Goal: Task Accomplishment & Management: Manage account settings

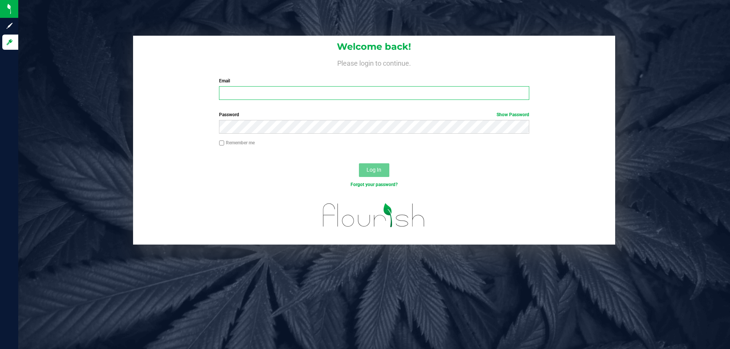
click at [305, 94] on input "Email" at bounding box center [374, 93] width 310 height 14
type input "[EMAIL_ADDRESS][DOMAIN_NAME]"
click at [359, 163] on button "Log In" at bounding box center [374, 170] width 30 height 14
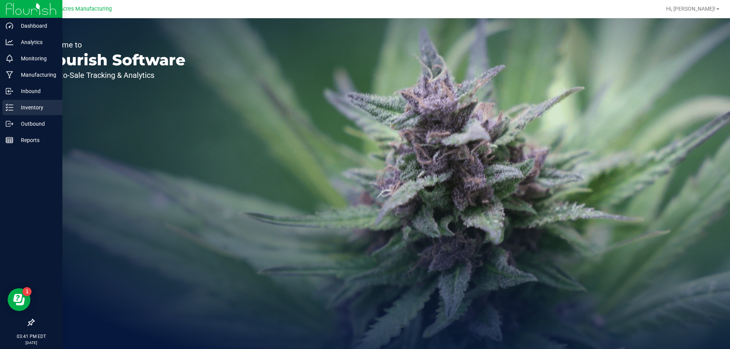
click at [38, 108] on p "Inventory" at bounding box center [36, 107] width 46 height 9
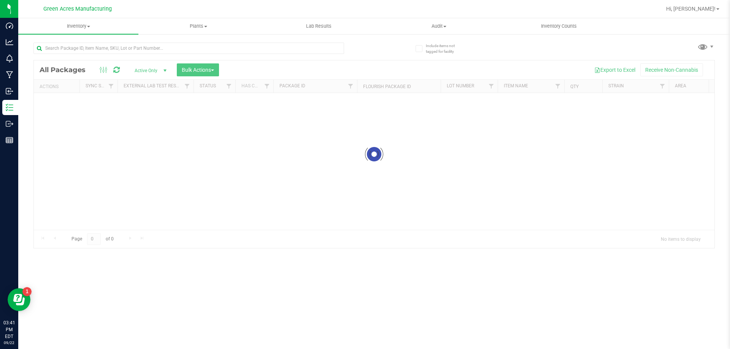
click at [94, 55] on div at bounding box center [188, 51] width 311 height 17
click at [97, 49] on input "text" at bounding box center [188, 48] width 311 height 11
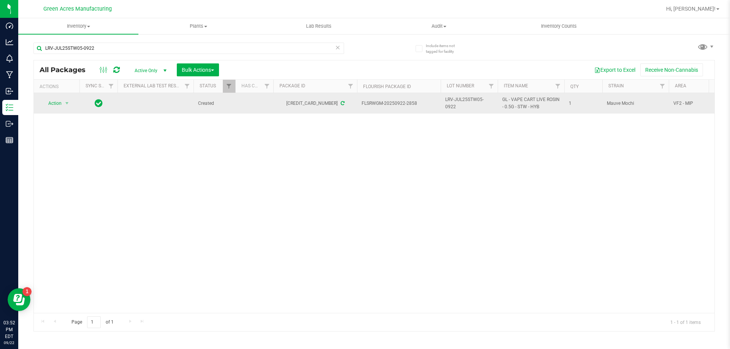
click at [467, 99] on span "LRV-JUL25STW05-0922" at bounding box center [469, 103] width 48 height 14
click at [466, 99] on input "LRV-JUL25STW05-0922" at bounding box center [467, 104] width 54 height 12
click at [465, 99] on input "LRV-JUL25STW05-0922" at bounding box center [467, 104] width 54 height 12
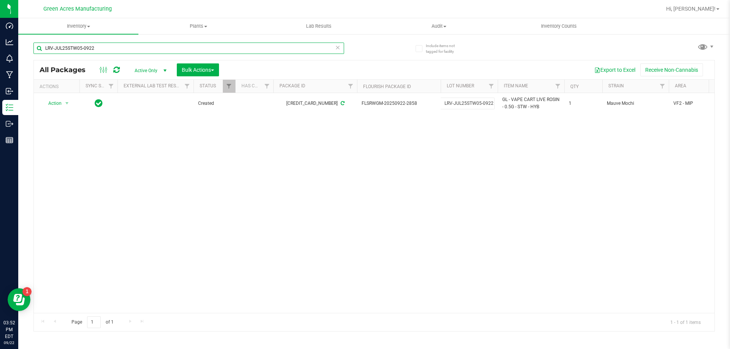
click at [187, 45] on input "LRV-JUL25STW05-0922" at bounding box center [188, 48] width 311 height 11
click at [122, 51] on input "LRV-JUL25STW05-0922" at bounding box center [188, 48] width 311 height 11
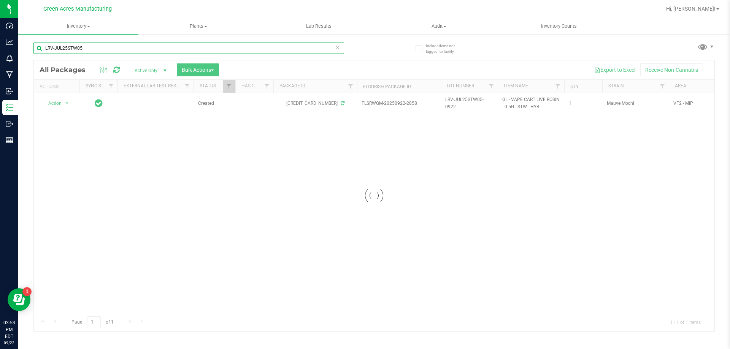
click at [55, 47] on input "LRV-JUL25STW05" at bounding box center [188, 48] width 311 height 11
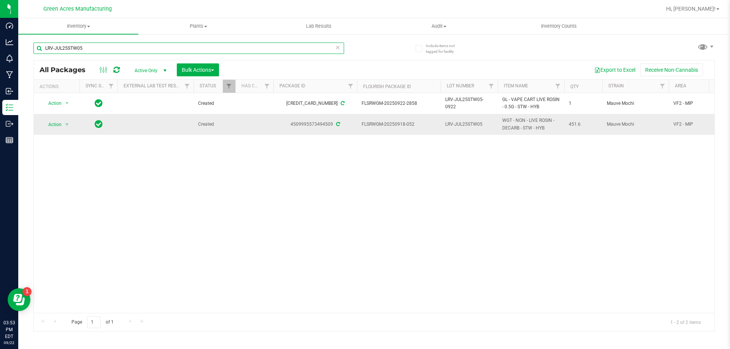
type input "LRV-JUL25STW05"
click at [491, 124] on span "LRV-JUL25STW05" at bounding box center [469, 124] width 48 height 7
click at [353, 174] on div "Action Action Adjust qty Create package Edit attributes Global inventory Locate…" at bounding box center [374, 203] width 680 height 220
click at [65, 122] on span "select" at bounding box center [67, 125] width 6 height 6
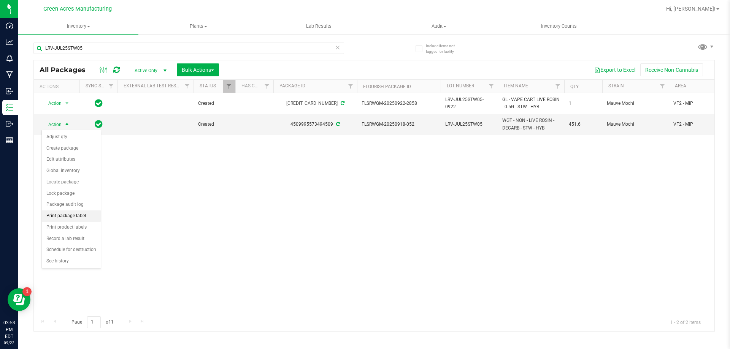
click at [86, 216] on li "Print package label" at bounding box center [71, 216] width 59 height 11
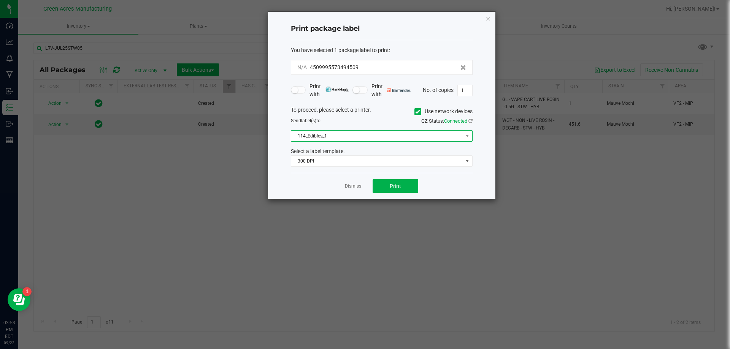
click at [400, 131] on span "114_Edibles_1" at bounding box center [376, 136] width 171 height 11
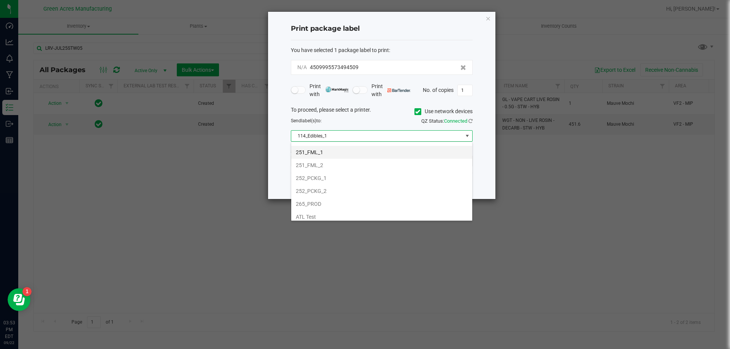
scroll to position [76, 0]
click at [369, 175] on li "252_PCKG_1" at bounding box center [381, 177] width 181 height 13
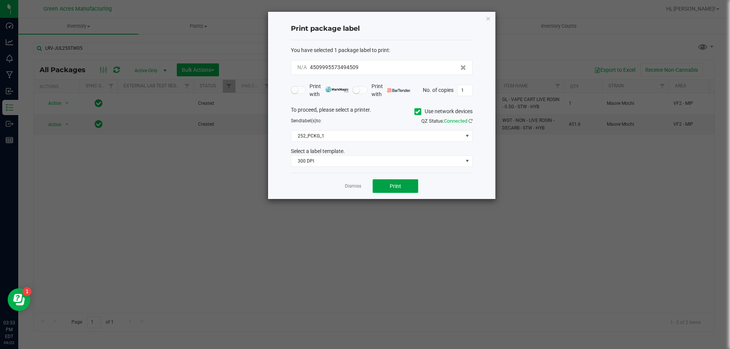
click at [396, 184] on span "Print" at bounding box center [395, 186] width 11 height 6
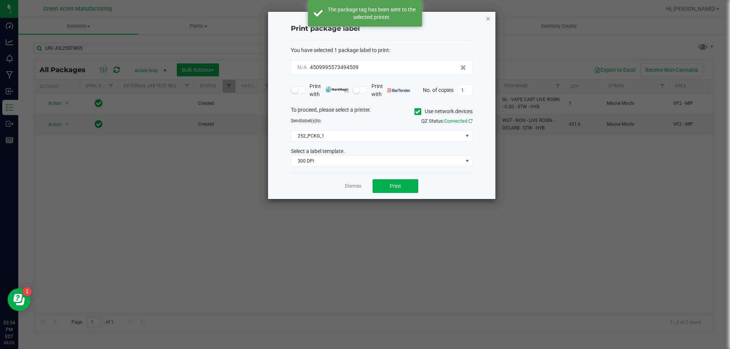
click at [488, 15] on icon "button" at bounding box center [487, 18] width 5 height 9
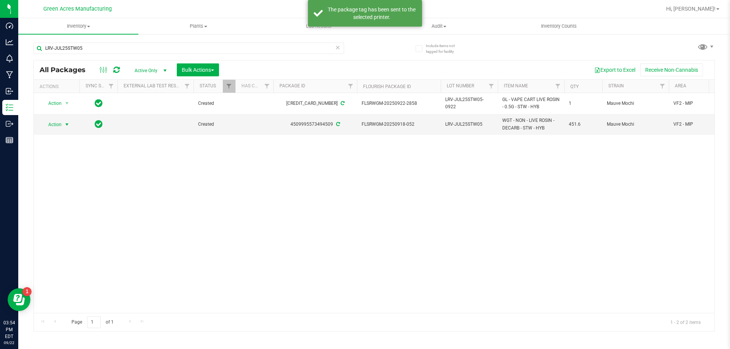
click at [486, 124] on span "LRV-JUL25STW05" at bounding box center [469, 124] width 48 height 7
type input "LRV-JUL25STW05-0922"
click at [350, 156] on div "All Packages Active Only Active Only Lab Samples Locked All External Internal B…" at bounding box center [373, 196] width 681 height 272
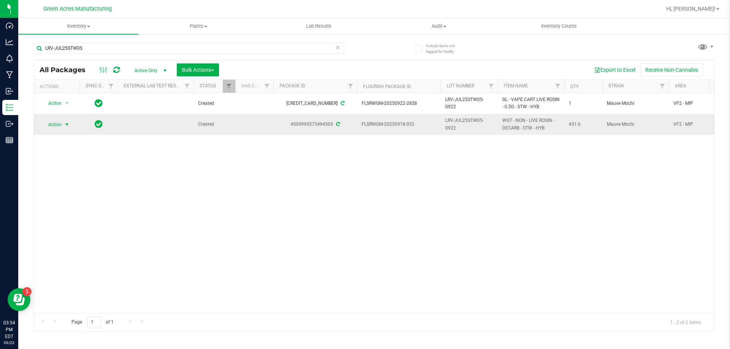
click at [52, 121] on span "Action" at bounding box center [51, 124] width 21 height 11
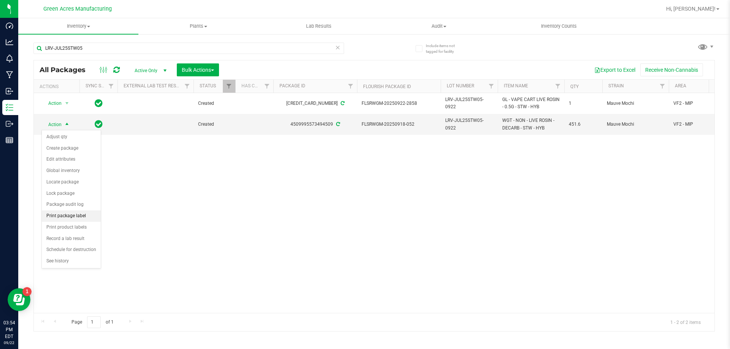
click at [71, 217] on li "Print package label" at bounding box center [71, 216] width 59 height 11
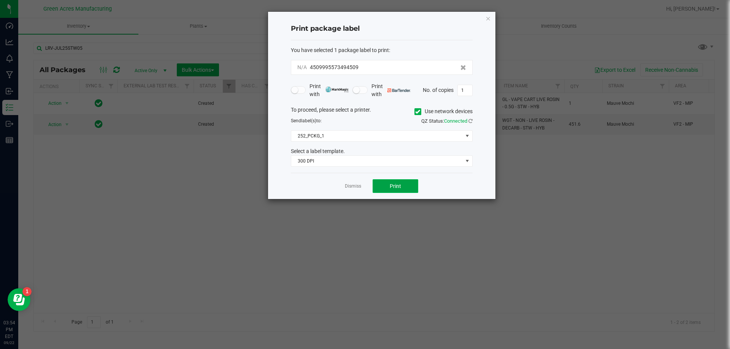
click at [404, 185] on button "Print" at bounding box center [395, 186] width 46 height 14
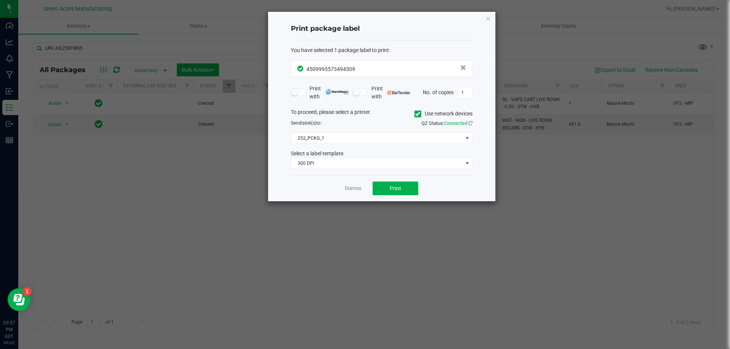
click at [341, 190] on div "Dismiss Print" at bounding box center [382, 188] width 182 height 26
click at [346, 188] on link "Dismiss" at bounding box center [353, 188] width 16 height 6
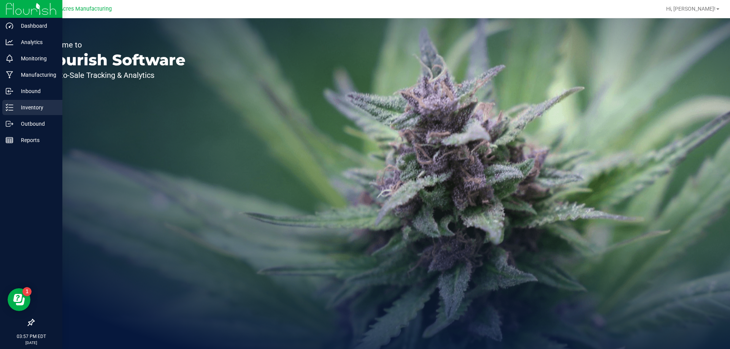
click at [25, 106] on p "Inventory" at bounding box center [36, 107] width 46 height 9
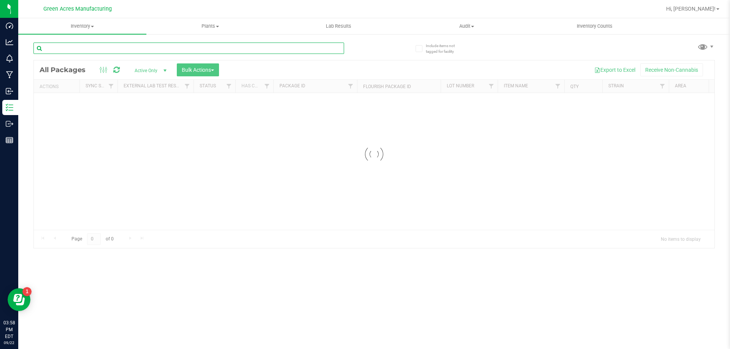
click at [134, 49] on input "text" at bounding box center [188, 48] width 311 height 11
type input "SEP25PPU01-0922"
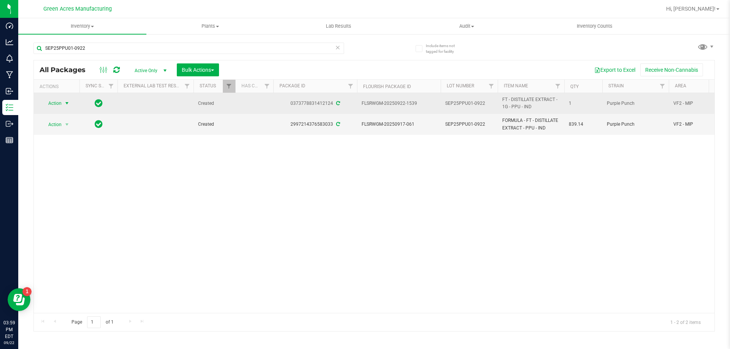
click at [65, 105] on span "select" at bounding box center [67, 103] width 6 height 6
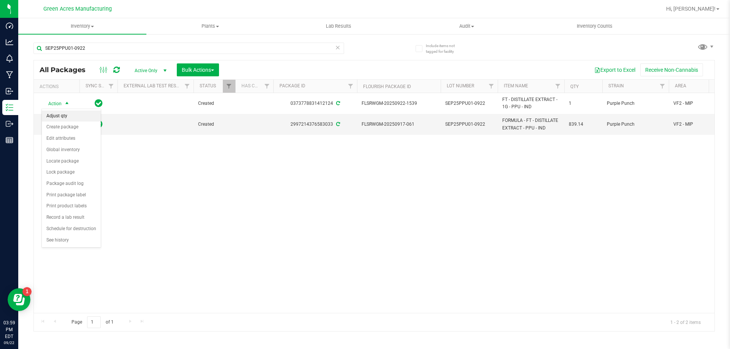
click at [78, 117] on li "Adjust qty" at bounding box center [71, 116] width 59 height 11
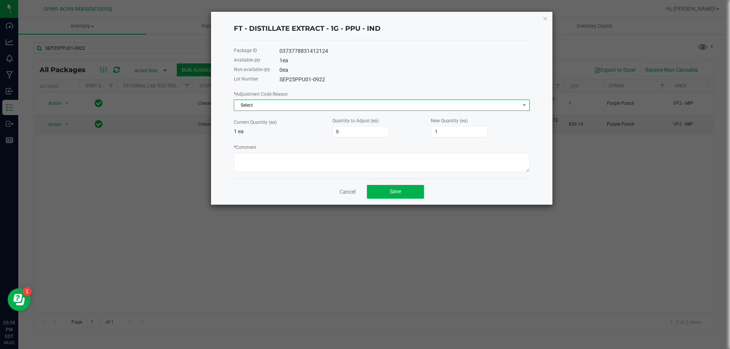
click at [290, 106] on span "Select" at bounding box center [376, 105] width 285 height 11
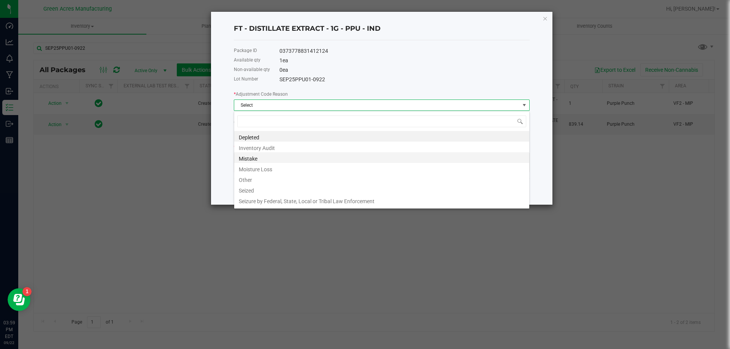
scroll to position [11, 296]
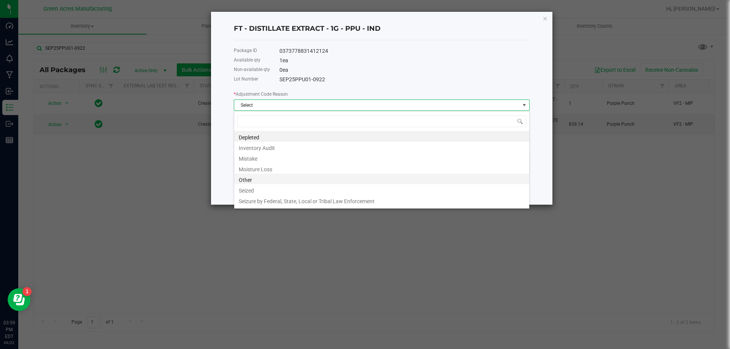
click at [282, 178] on li "Other" at bounding box center [381, 179] width 295 height 11
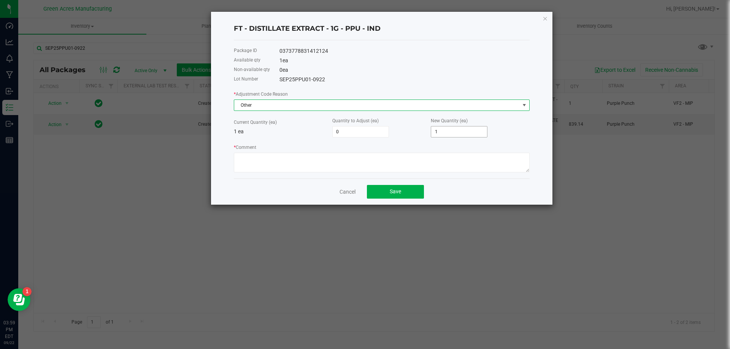
click at [442, 129] on input "1" at bounding box center [459, 132] width 56 height 11
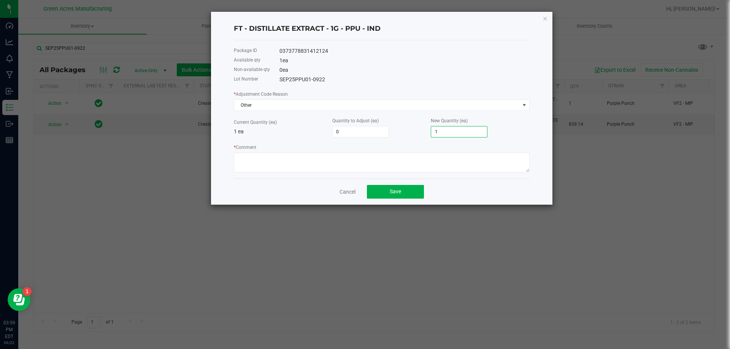
click at [442, 129] on input "1" at bounding box center [459, 132] width 56 height 11
type input "-1"
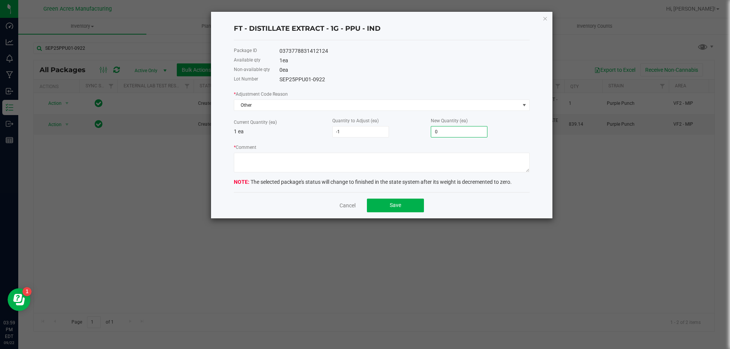
type input "0"
drag, startPoint x: 402, startPoint y: 152, endPoint x: 397, endPoint y: 163, distance: 12.3
click at [401, 153] on div "* Comment" at bounding box center [382, 157] width 296 height 29
click at [397, 165] on textarea "* Comment" at bounding box center [382, 163] width 296 height 20
type textarea "Run completed. RD"
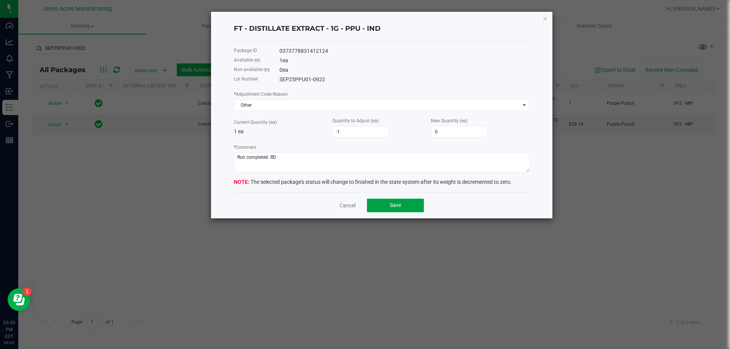
click at [404, 204] on button "Save" at bounding box center [395, 206] width 57 height 14
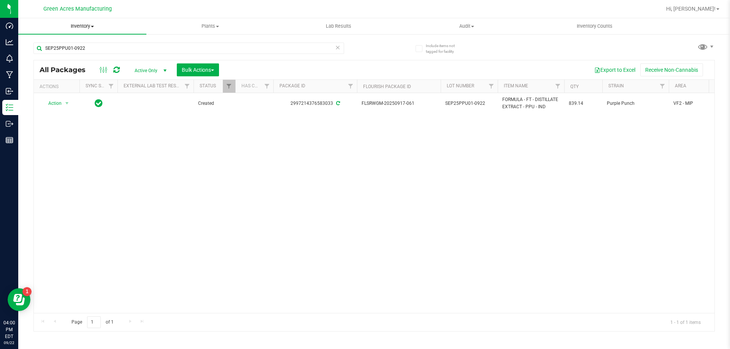
click at [78, 26] on span "Inventory" at bounding box center [82, 26] width 128 height 7
click at [95, 89] on li "From bill of materials" at bounding box center [82, 91] width 128 height 9
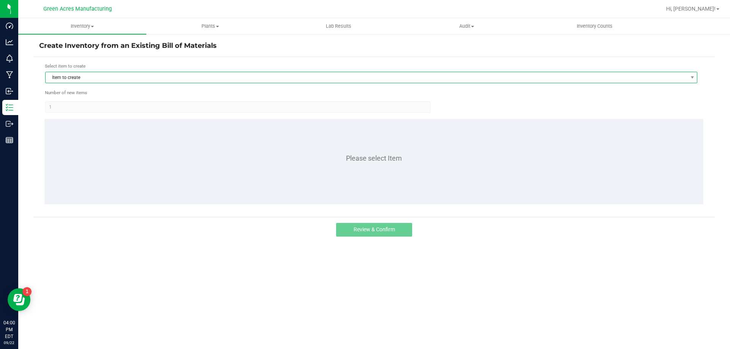
click at [189, 78] on span "Item to create" at bounding box center [367, 77] width 642 height 11
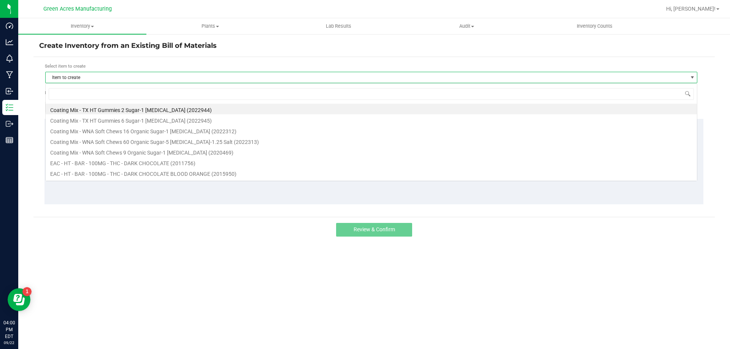
scroll to position [11, 652]
type input "ppu"
click at [152, 152] on li "FT - DISTILLATE EXTRACT - 1G - PPU - IND (1016070)" at bounding box center [371, 151] width 651 height 11
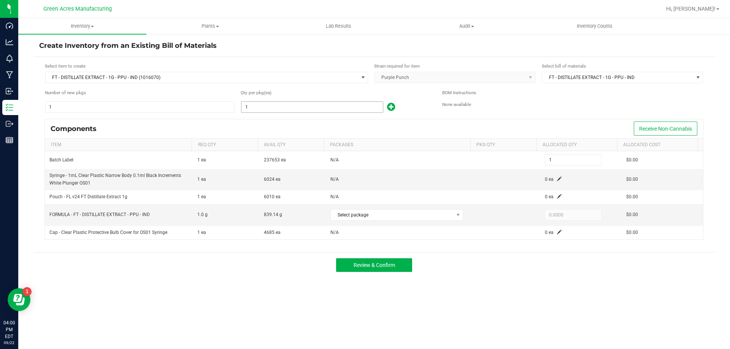
click at [291, 108] on input "1" at bounding box center [311, 107] width 141 height 11
type input "8"
type input "81"
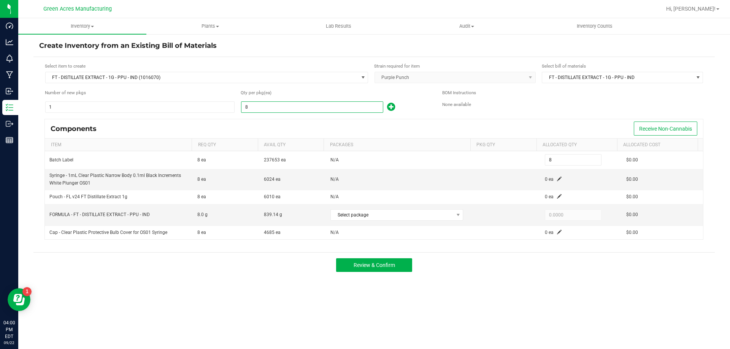
type input "81"
type input "814"
click at [557, 181] on span at bounding box center [559, 179] width 5 height 5
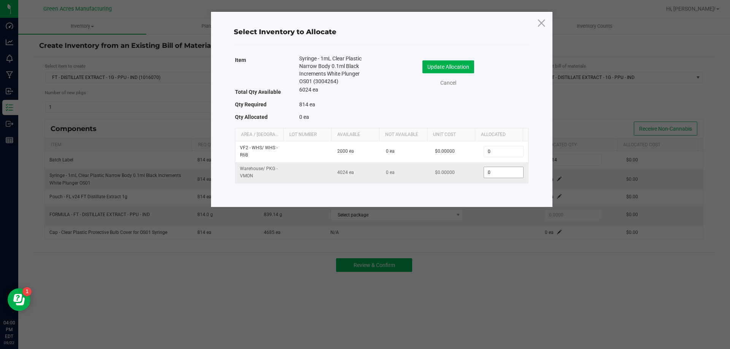
click at [491, 172] on input "0" at bounding box center [503, 172] width 39 height 11
type input "814"
click at [455, 63] on button "Update Allocation" at bounding box center [448, 66] width 52 height 13
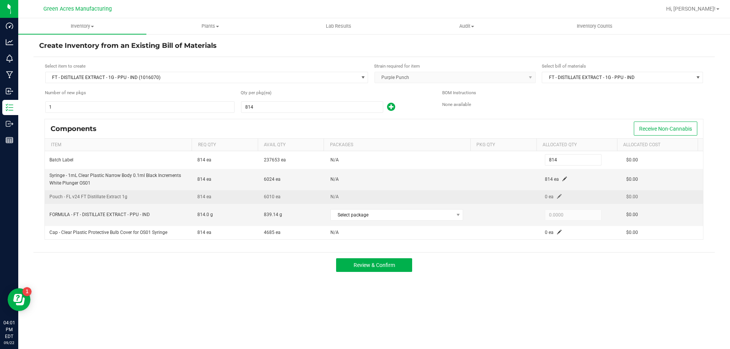
click at [557, 194] on span at bounding box center [559, 196] width 5 height 5
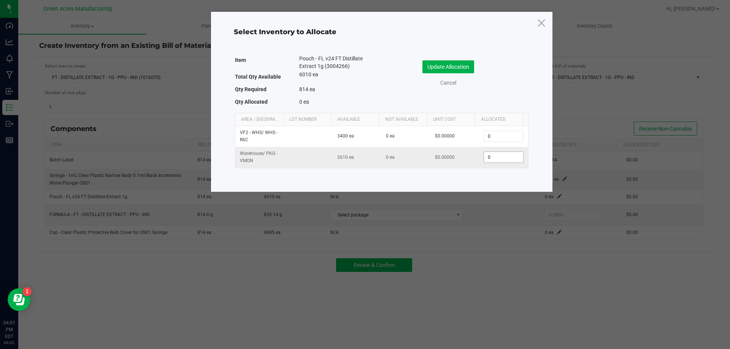
click at [504, 157] on input "0" at bounding box center [503, 157] width 39 height 11
type input "814"
click at [457, 56] on div "Update Allocation Cancel" at bounding box center [454, 75] width 135 height 40
click at [457, 67] on button "Update Allocation" at bounding box center [448, 66] width 52 height 13
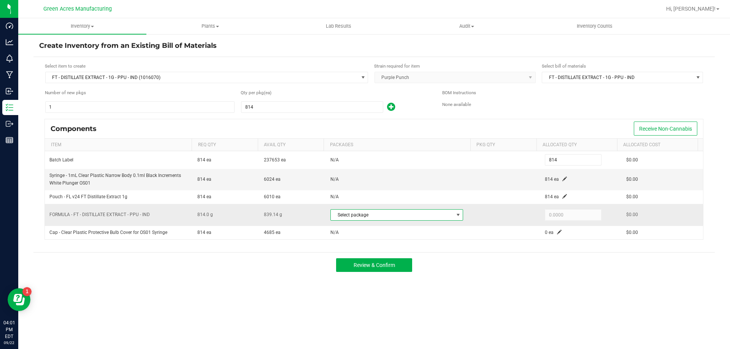
click at [422, 216] on span "Select package" at bounding box center [392, 215] width 122 height 11
drag, startPoint x: 420, startPoint y: 246, endPoint x: 440, endPoint y: 245, distance: 20.5
click at [420, 246] on li "2997214376583033 (SEP25PPU01-0922)" at bounding box center [393, 246] width 131 height 11
type input "814.0000"
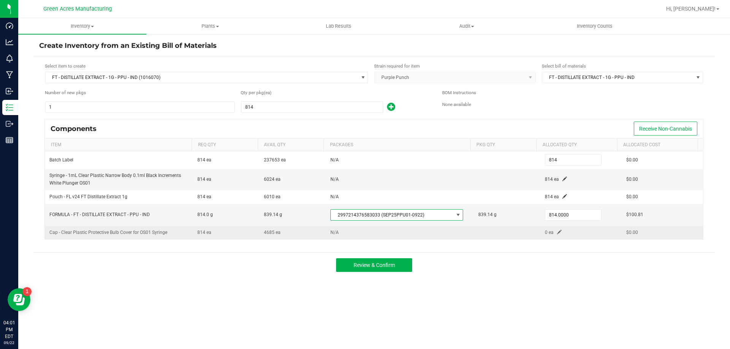
click at [557, 233] on span at bounding box center [559, 232] width 5 height 5
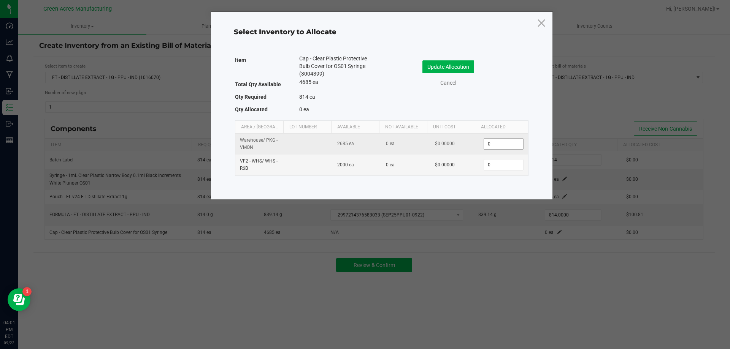
click at [488, 147] on input "0" at bounding box center [503, 144] width 39 height 11
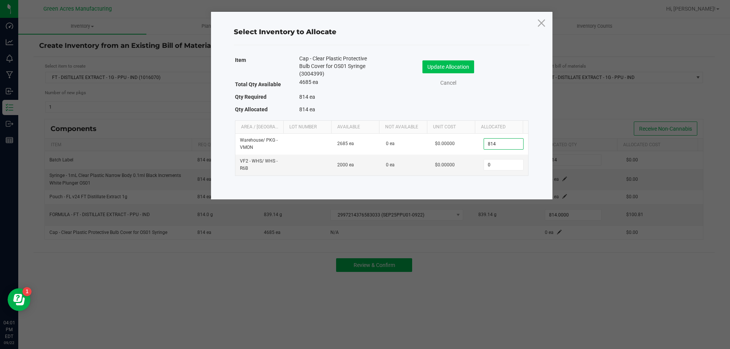
type input "814"
click at [441, 62] on button "Update Allocation" at bounding box center [448, 66] width 52 height 13
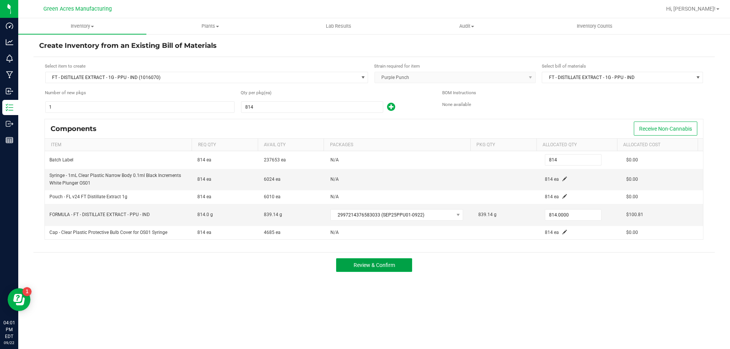
click at [390, 265] on span "Review & Confirm" at bounding box center [373, 265] width 41 height 6
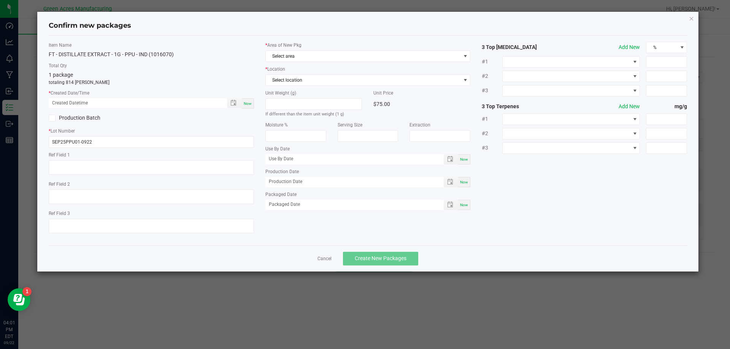
click at [244, 105] on span "Now" at bounding box center [248, 103] width 8 height 4
type input "[DATE] 04:01 PM"
click at [306, 51] on span "Select area" at bounding box center [367, 56] width 205 height 11
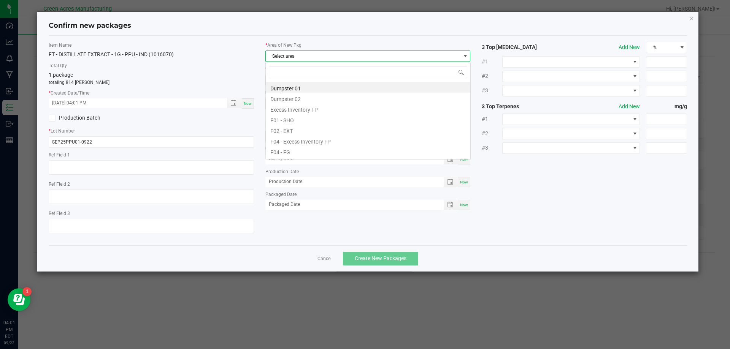
scroll to position [11, 205]
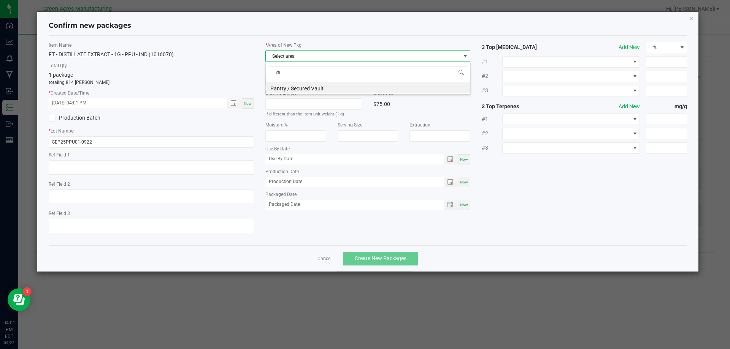
type input "vau"
click at [315, 87] on li "Pantry / Secured Vault" at bounding box center [368, 87] width 204 height 11
click at [316, 81] on span "Select location" at bounding box center [363, 80] width 195 height 11
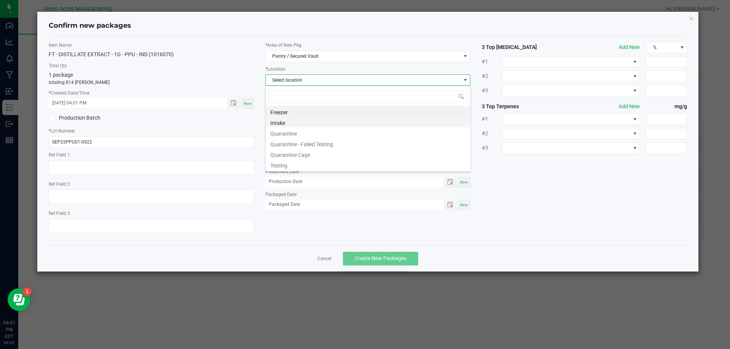
click at [312, 120] on li "Intake" at bounding box center [368, 122] width 204 height 11
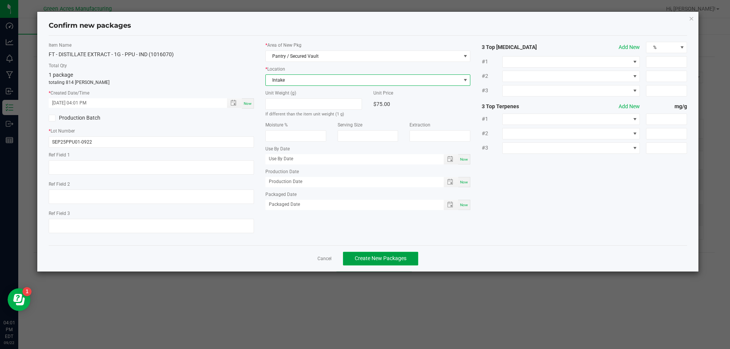
click at [387, 255] on button "Create New Packages" at bounding box center [380, 259] width 75 height 14
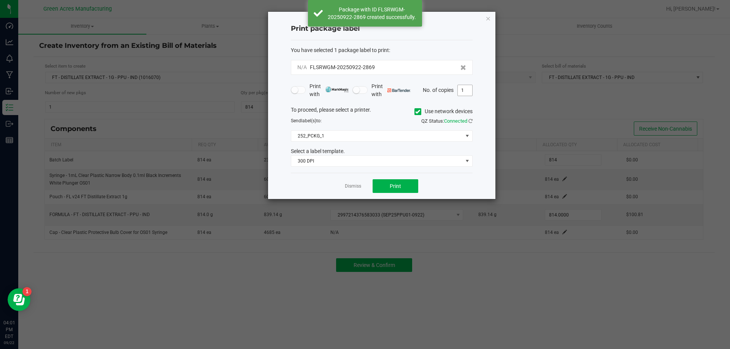
click at [463, 94] on input "1" at bounding box center [465, 90] width 14 height 11
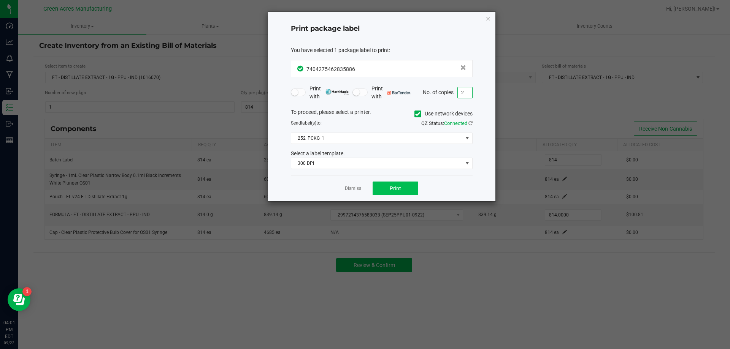
type input "2"
click at [397, 184] on button "Print" at bounding box center [395, 189] width 46 height 14
click at [352, 189] on link "Dismiss" at bounding box center [353, 188] width 16 height 6
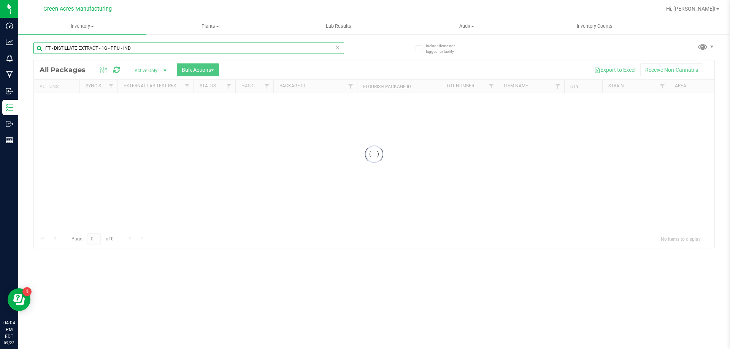
click at [215, 48] on input "FT - DISTILLATE EXTRACT - 1G - PPU - IND" at bounding box center [188, 48] width 311 height 11
paste input "LRV-JUL25STW05-0922"
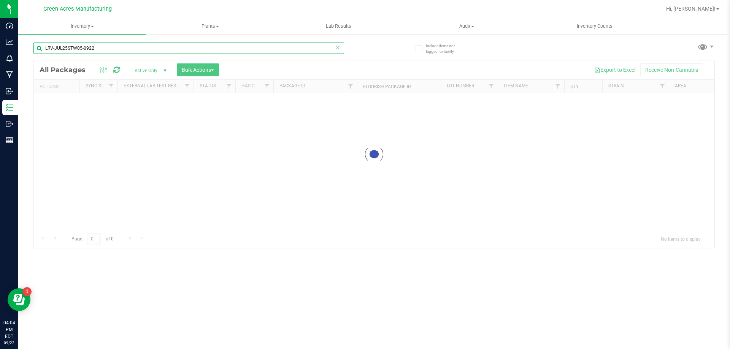
click at [214, 46] on input "LRV-JUL25STW05-0922" at bounding box center [188, 48] width 311 height 11
click at [214, 46] on div "Inventory All packages All inventory Waste log Create inventory Plants All plan…" at bounding box center [373, 183] width 711 height 331
type input "s"
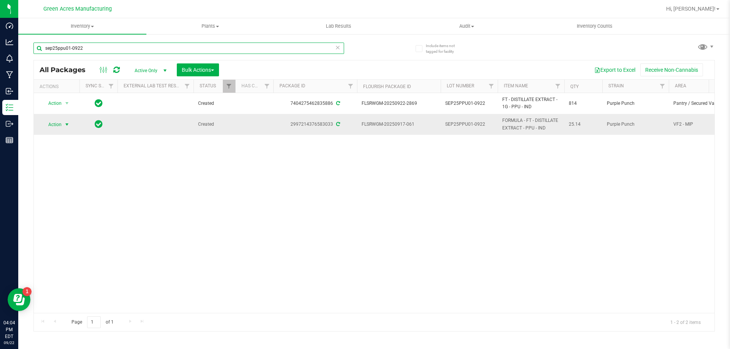
type input "sep25ppu01-0922"
click at [52, 124] on span "Action" at bounding box center [51, 124] width 21 height 11
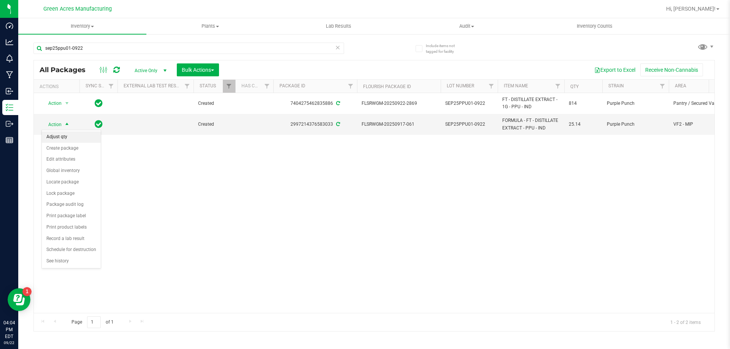
click at [72, 140] on li "Adjust qty" at bounding box center [71, 136] width 59 height 11
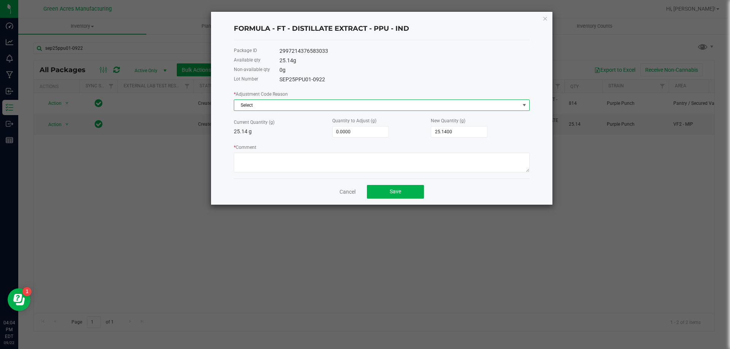
click at [311, 107] on span "Select" at bounding box center [376, 105] width 285 height 11
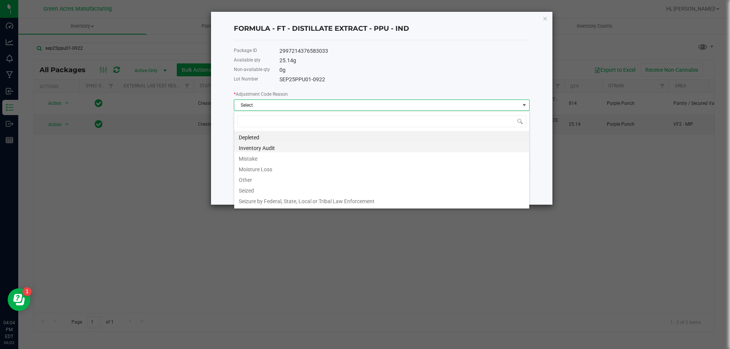
scroll to position [11, 296]
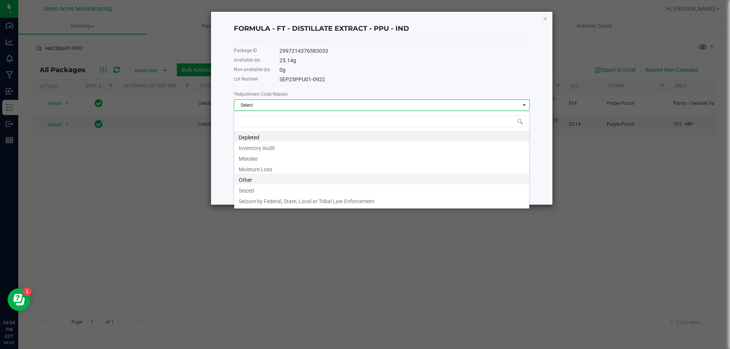
click at [304, 178] on li "Other" at bounding box center [381, 179] width 295 height 11
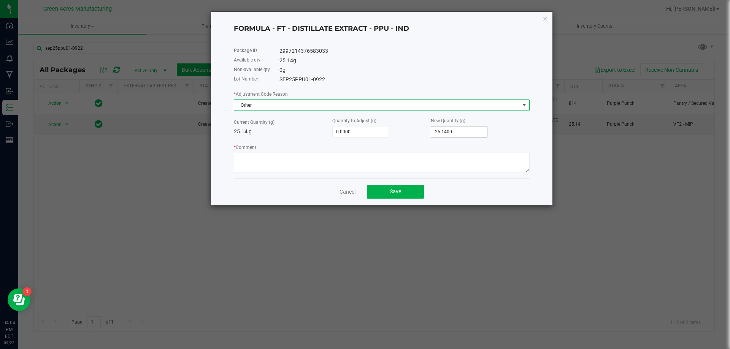
type input "25.14"
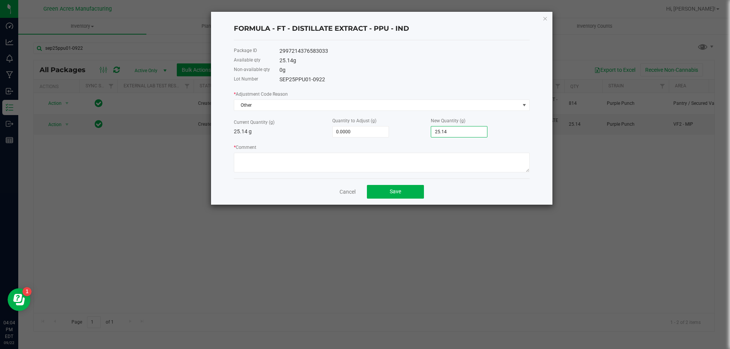
click at [467, 130] on input "25.14" at bounding box center [459, 132] width 56 height 11
type input "-25.1400"
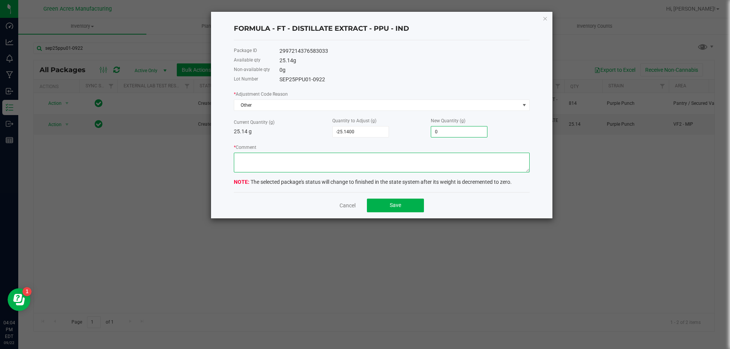
type input "0.0000"
click at [434, 155] on textarea "* Comment" at bounding box center [382, 163] width 296 height 20
type textarea "Priming and calibration. Run completed. RD"
click at [403, 209] on button "Save" at bounding box center [395, 206] width 57 height 14
